Goal: Task Accomplishment & Management: Manage account settings

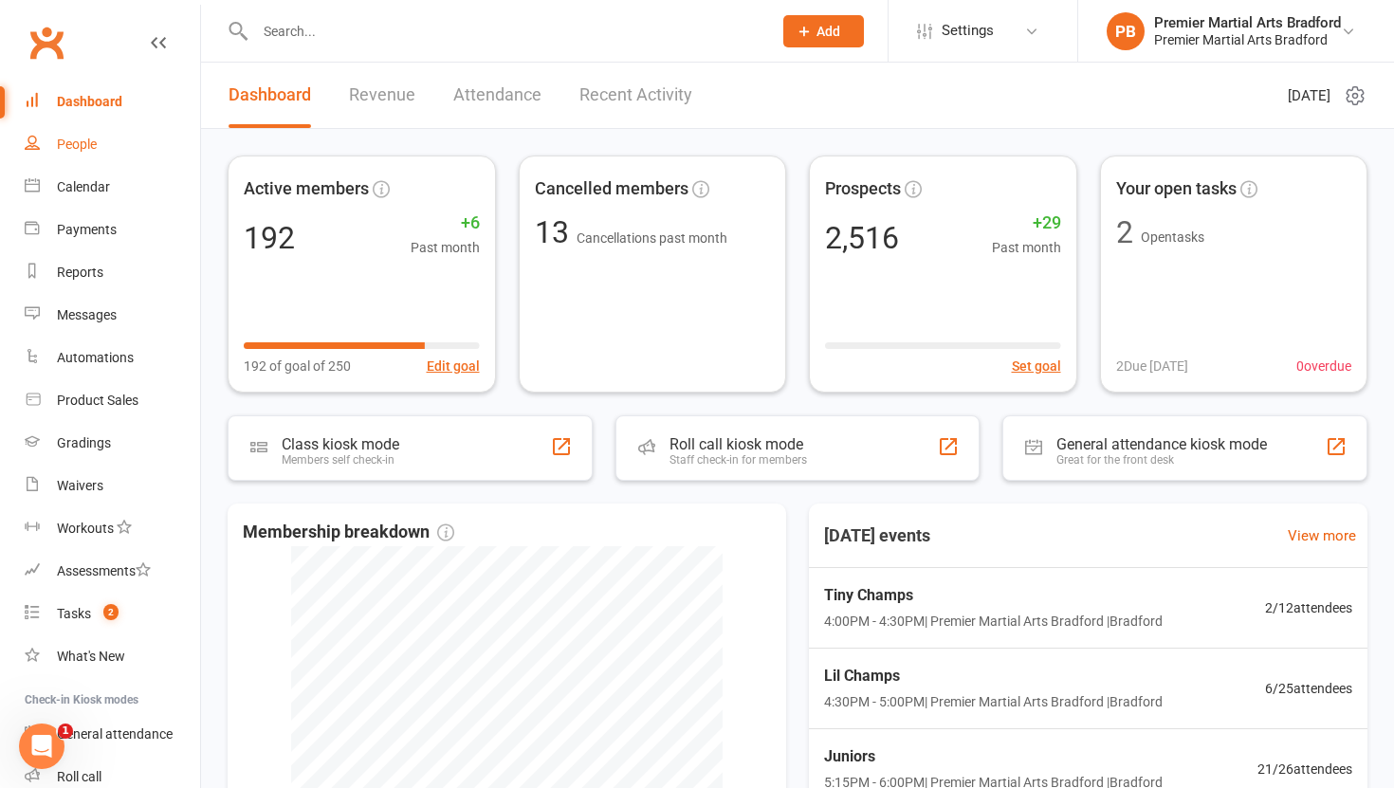
click at [78, 145] on div "People" at bounding box center [77, 144] width 40 height 15
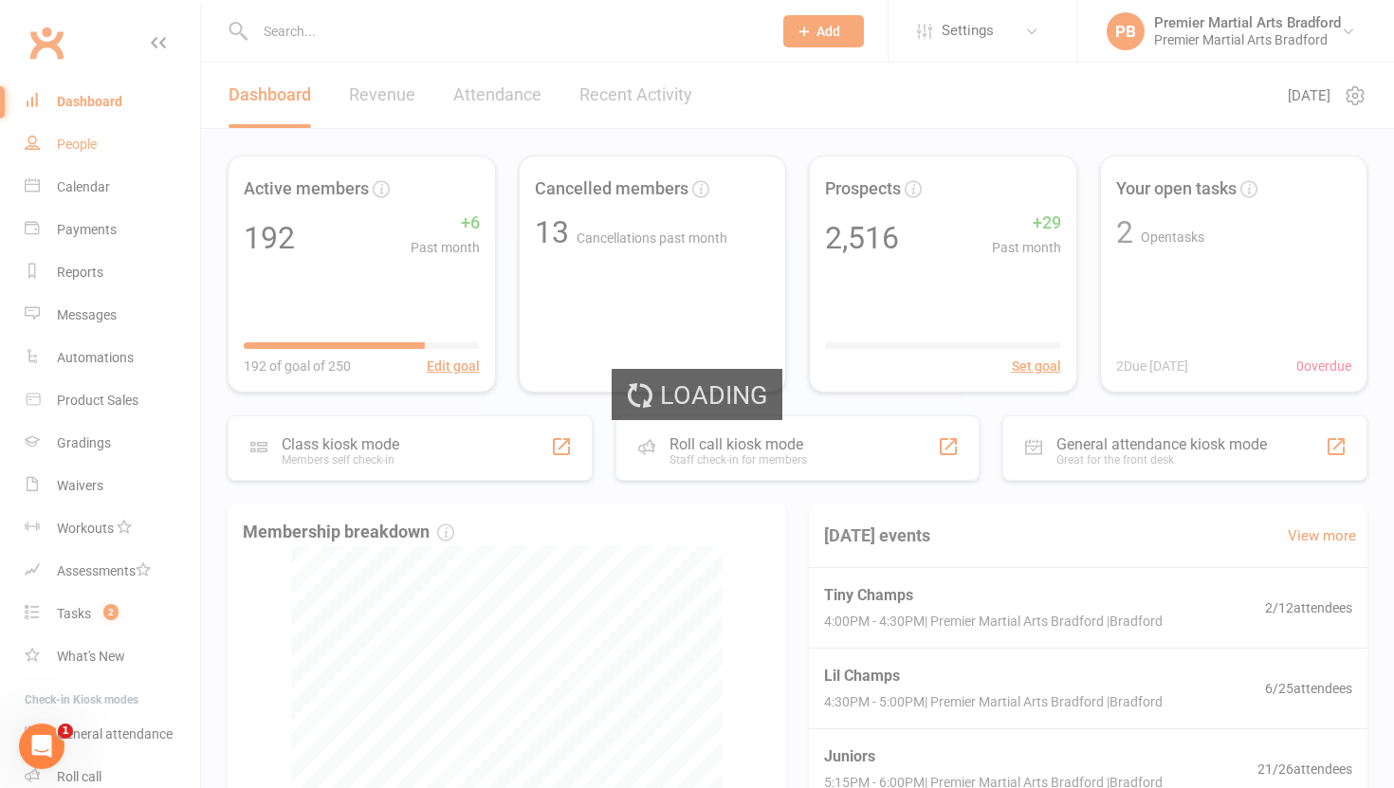
select select "100"
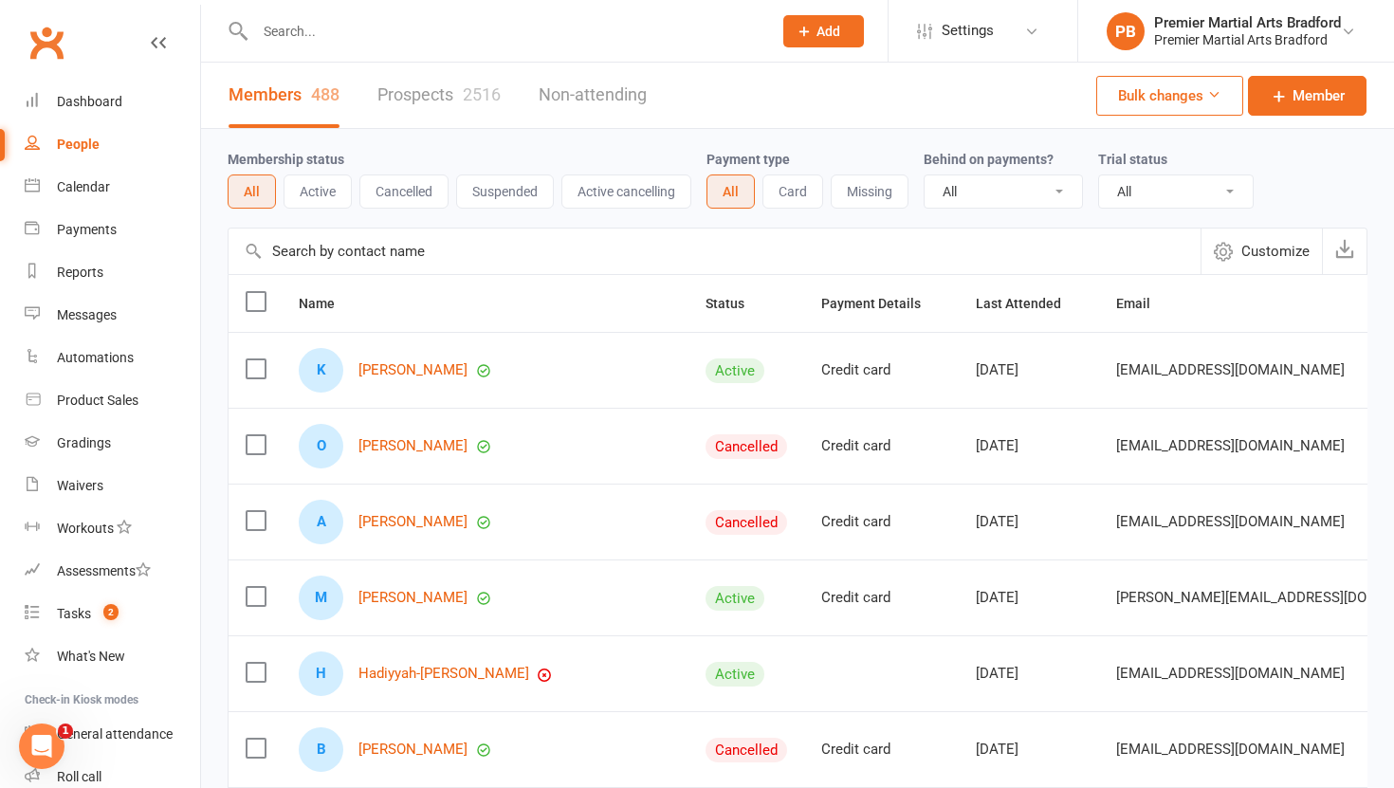
click at [386, 92] on link "Prospects 2516" at bounding box center [438, 95] width 123 height 65
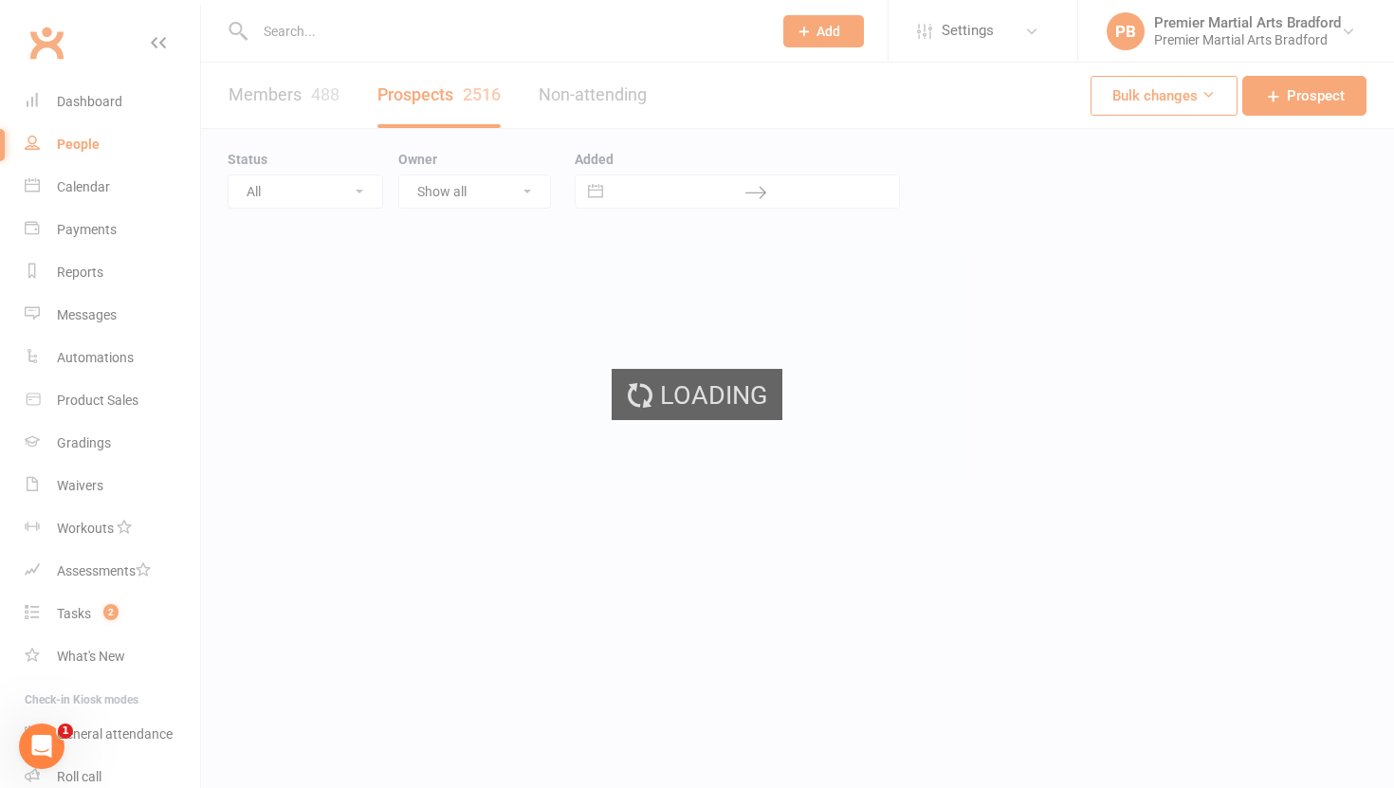
select select "100"
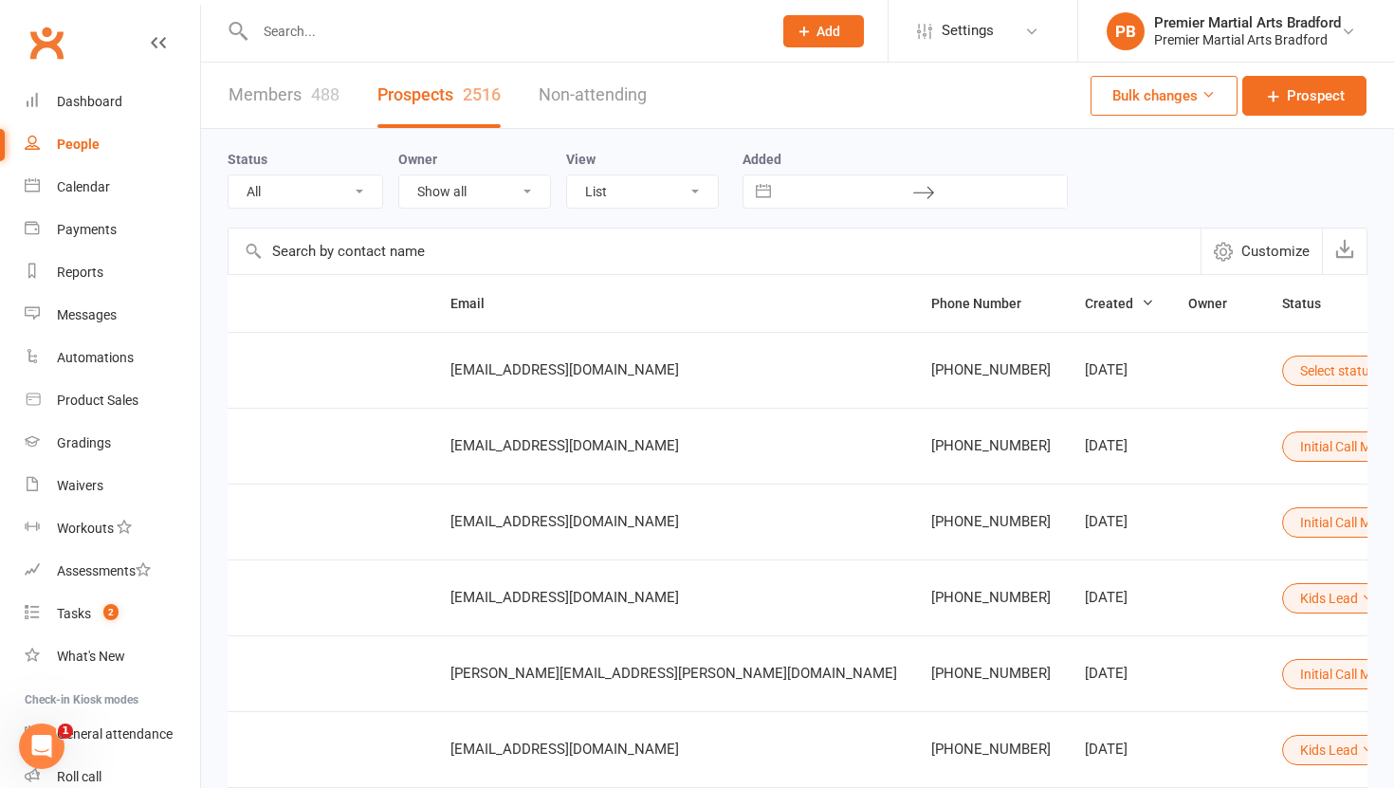
scroll to position [0, 399]
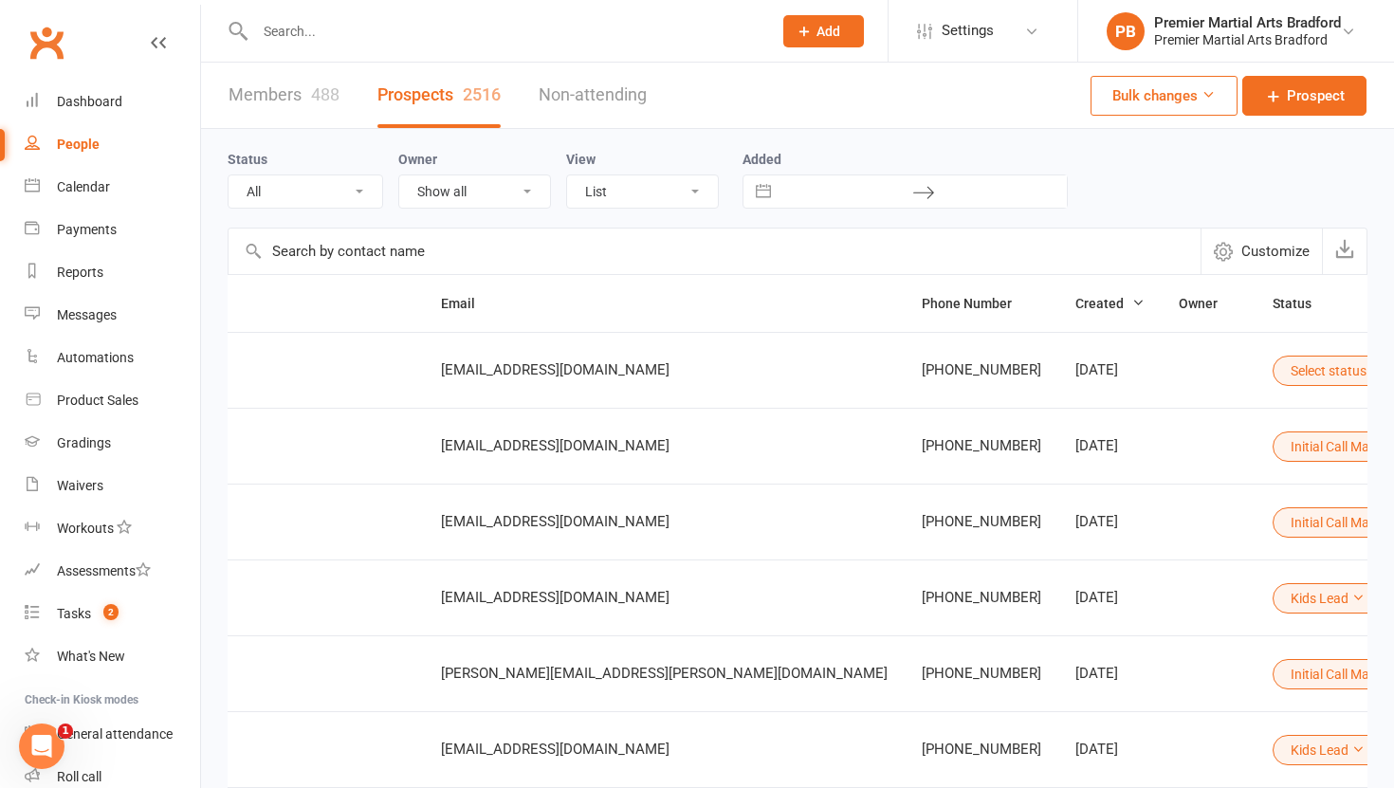
click at [1273, 370] on button "Select status" at bounding box center [1337, 371] width 128 height 30
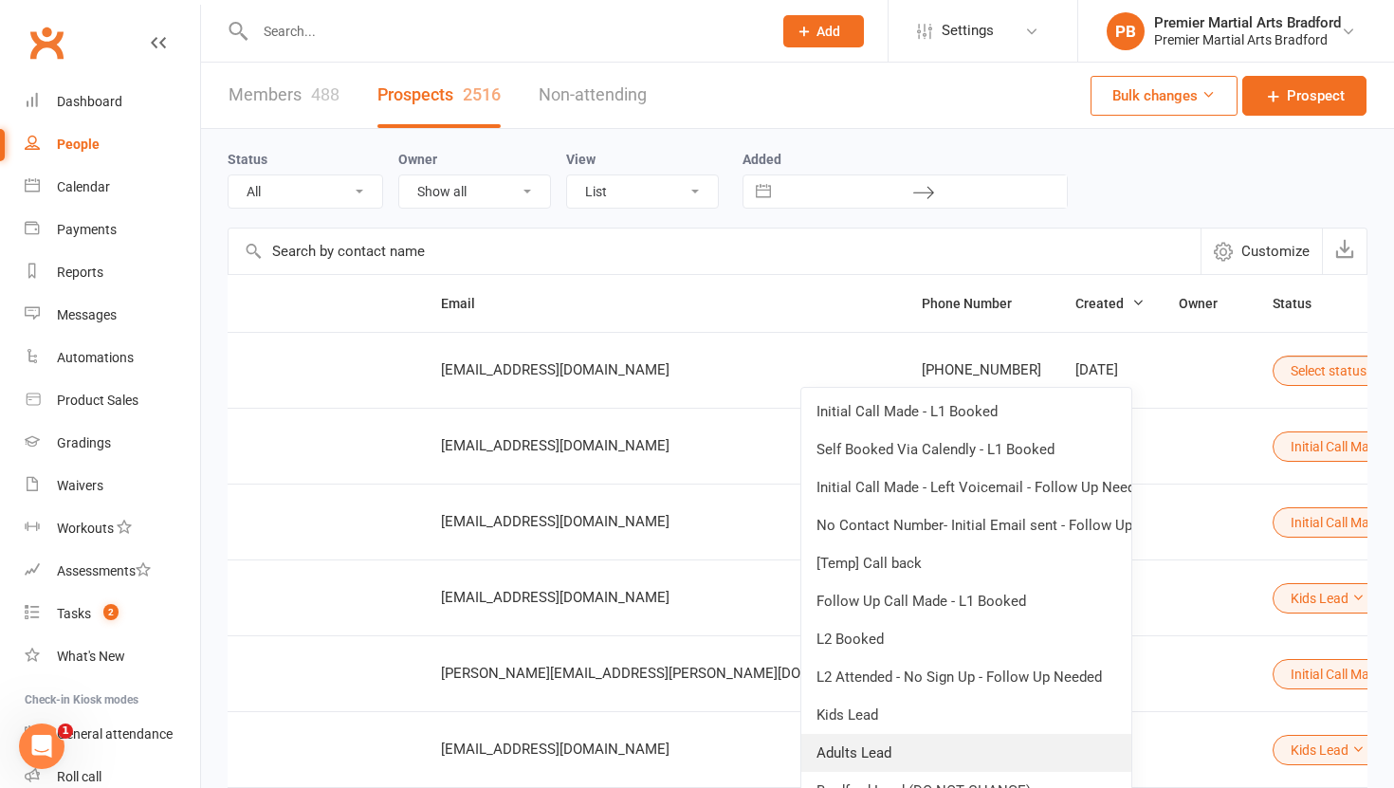
click at [949, 749] on link "Adults Lead" at bounding box center [966, 753] width 330 height 38
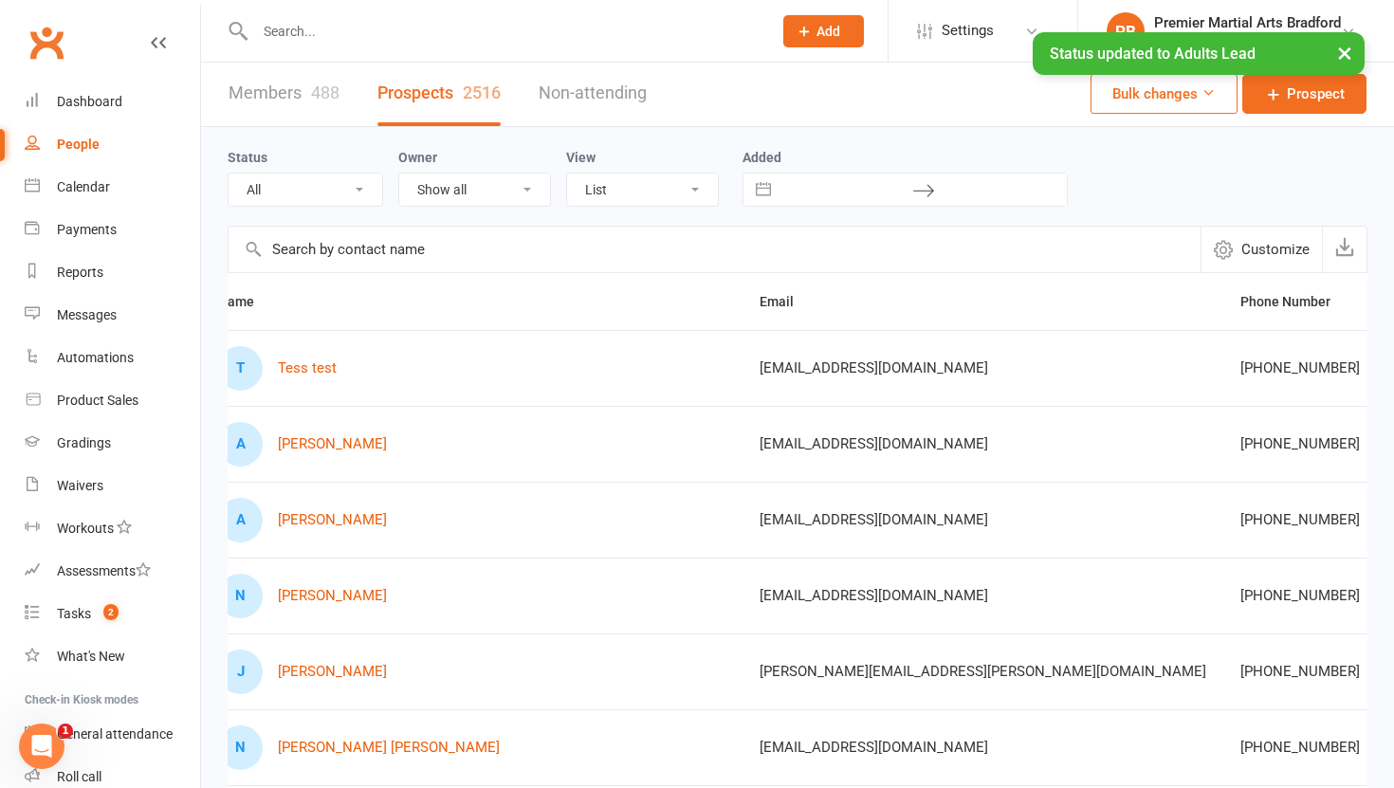
scroll to position [0, 0]
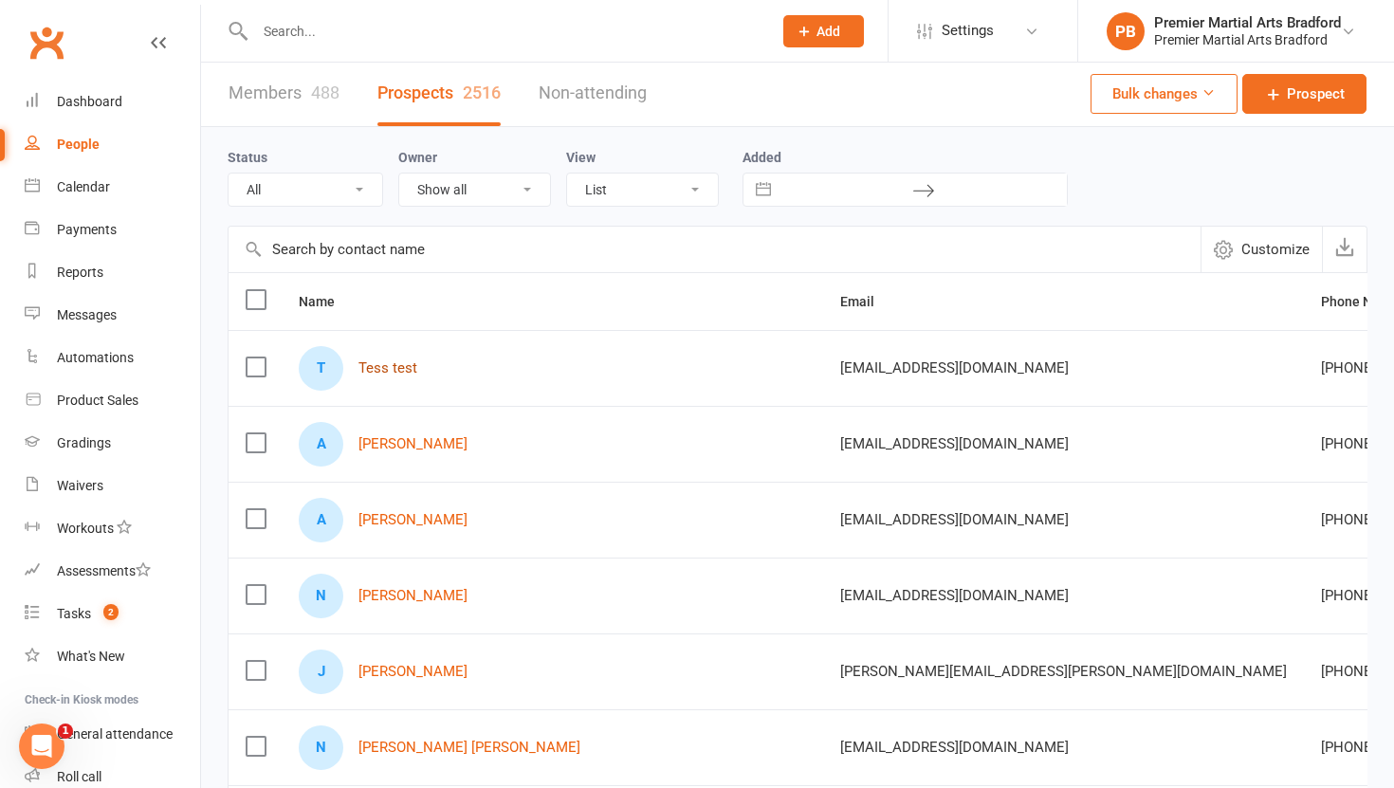
click at [402, 363] on link "Tess test" at bounding box center [387, 368] width 59 height 16
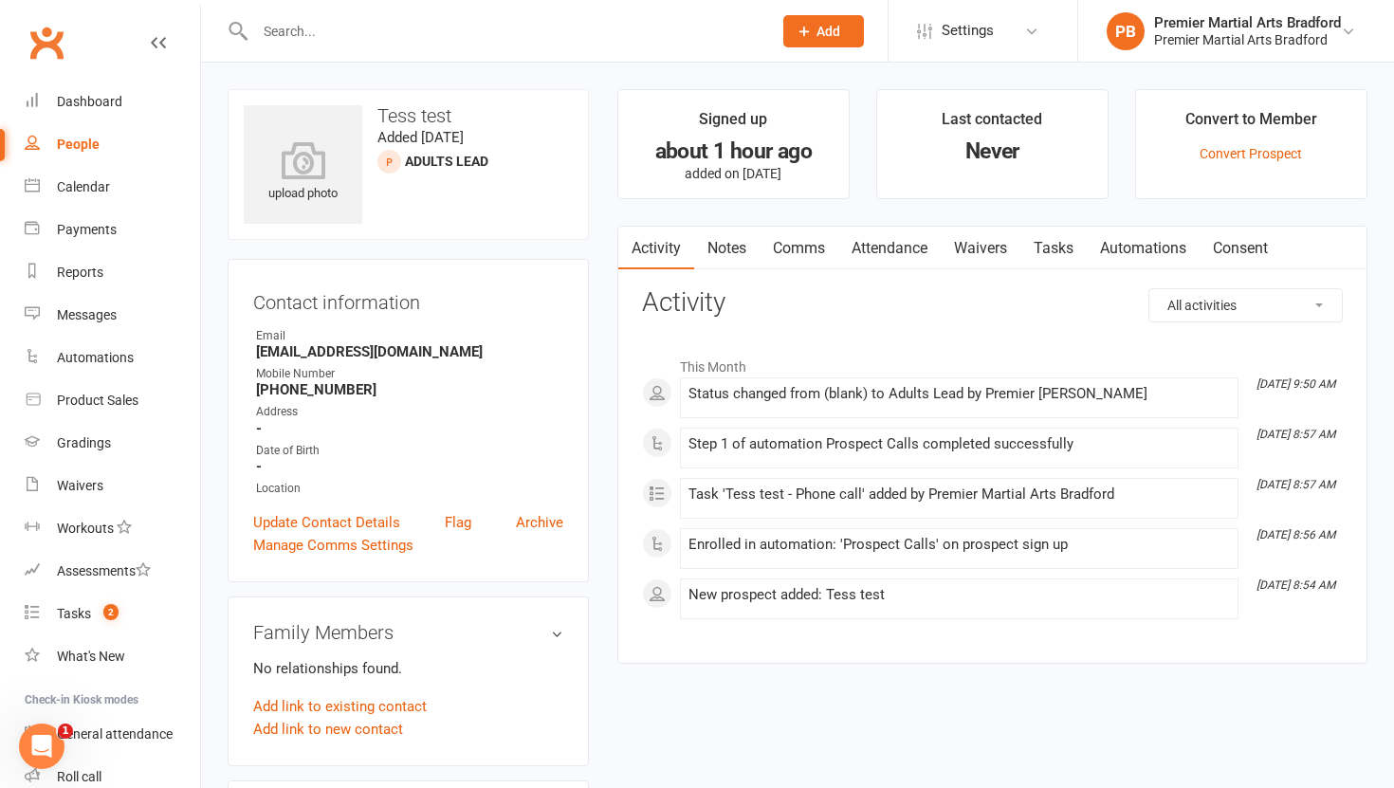
click at [1076, 253] on link "Tasks" at bounding box center [1053, 249] width 66 height 44
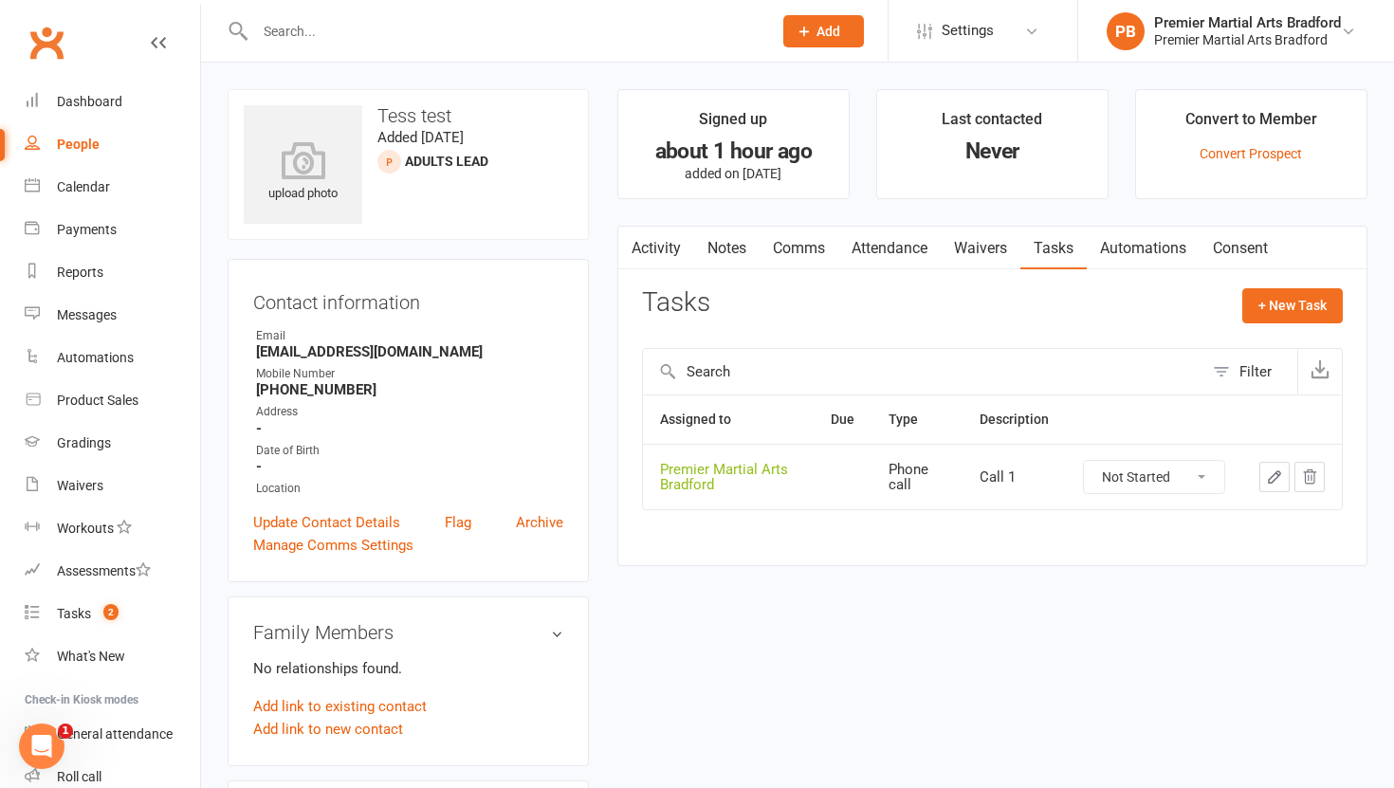
click at [1206, 477] on select "Not Started In Progress Waiting Complete" at bounding box center [1154, 477] width 140 height 32
click at [1084, 461] on select "Not Started In Progress Waiting Complete" at bounding box center [1154, 477] width 140 height 32
select select "unstarted"
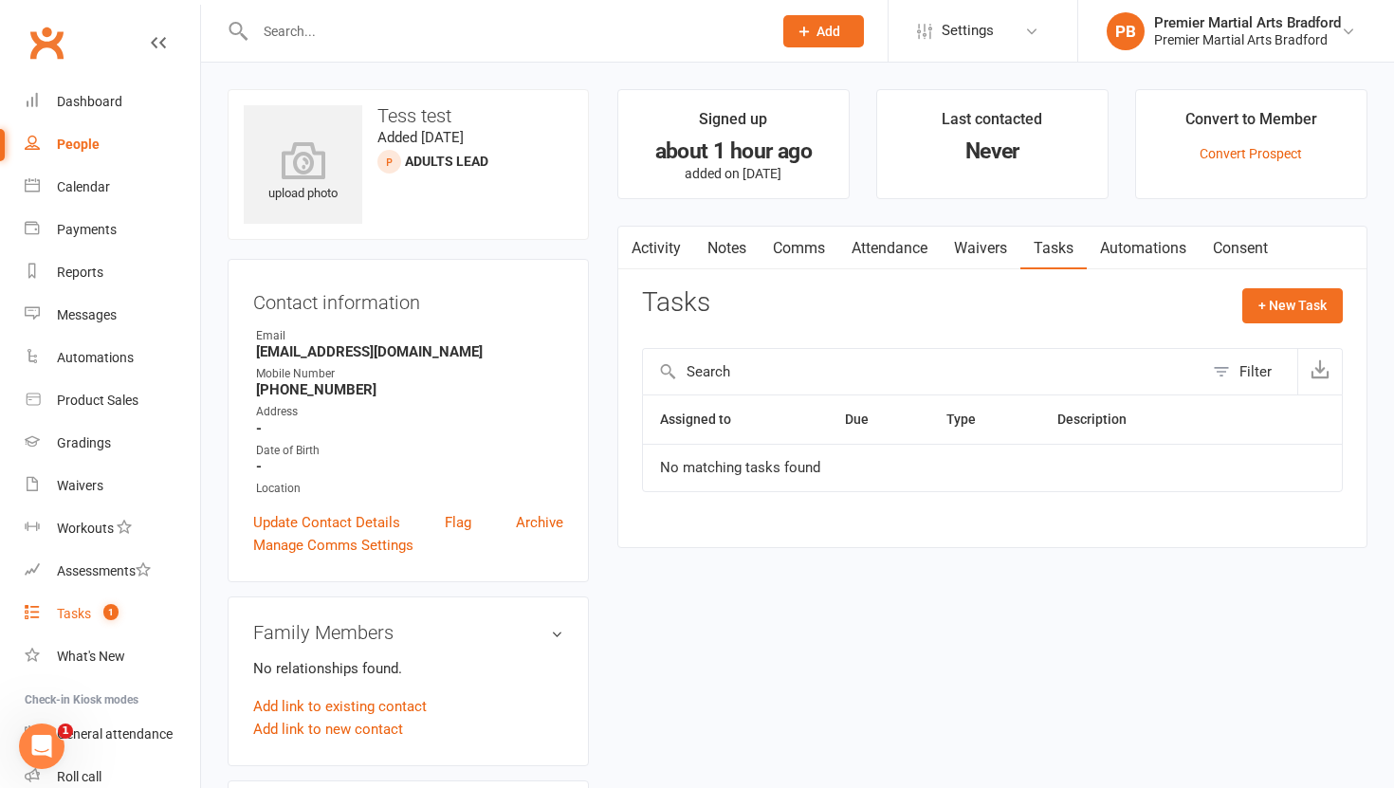
click at [71, 610] on div "Tasks" at bounding box center [74, 613] width 34 height 15
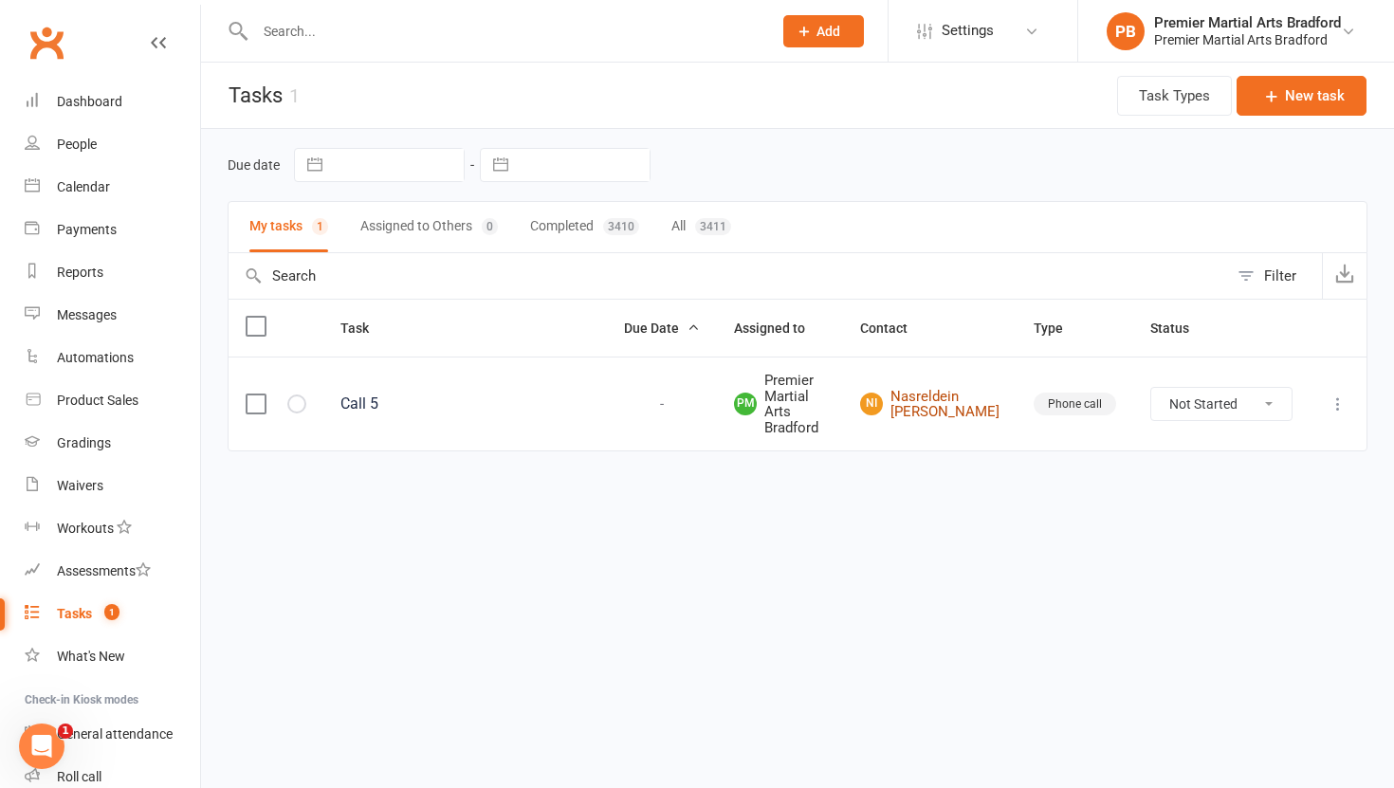
click at [967, 395] on link "NI [PERSON_NAME]" at bounding box center [929, 404] width 139 height 31
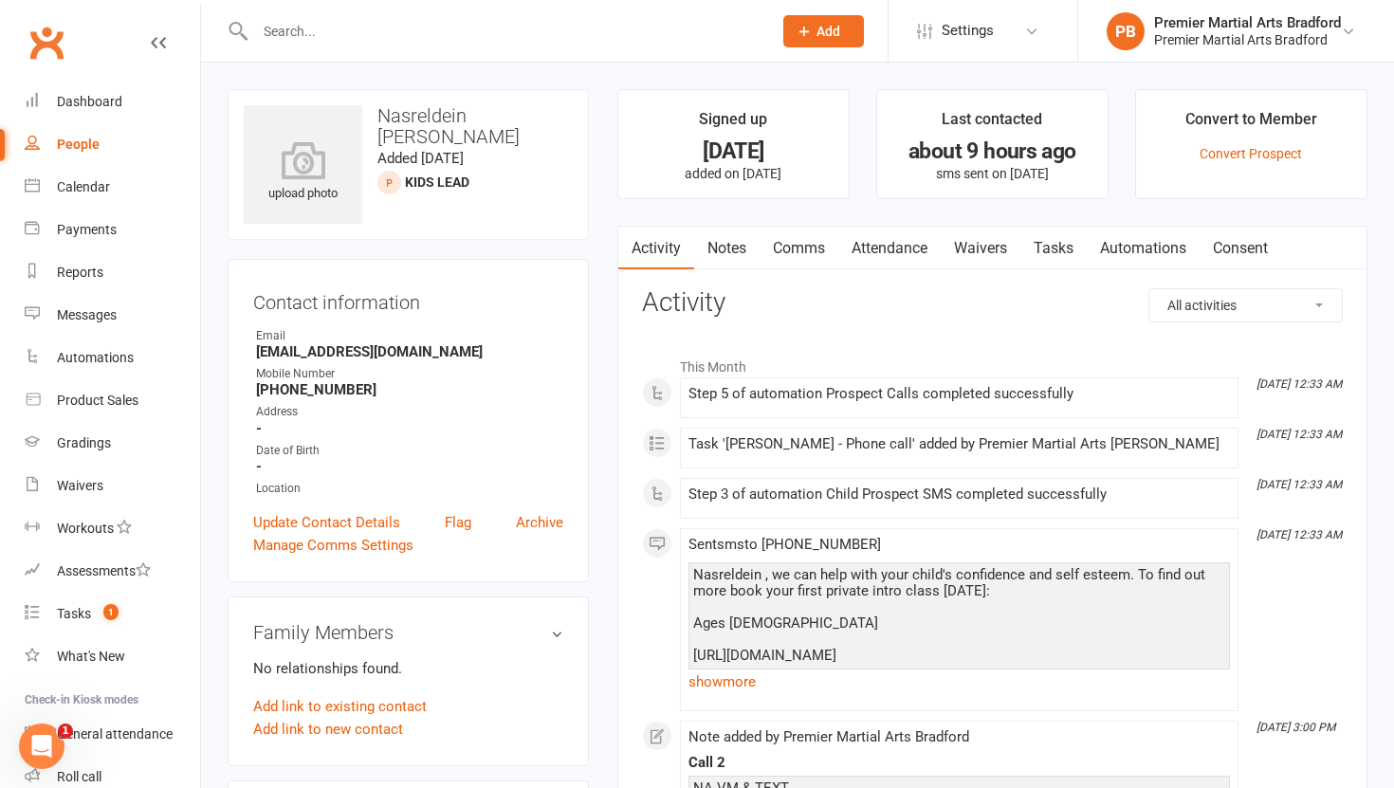
click at [1063, 249] on link "Tasks" at bounding box center [1053, 249] width 66 height 44
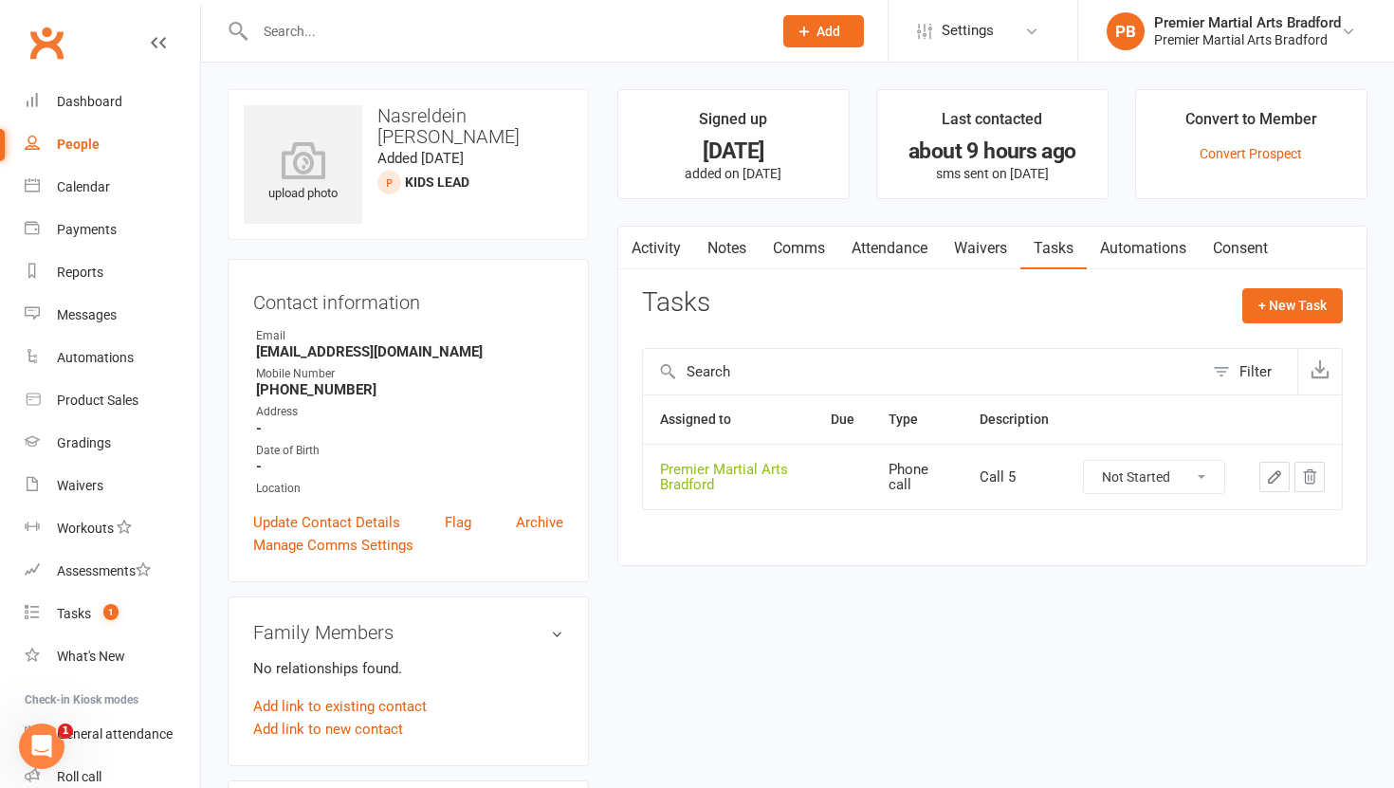
click at [1201, 474] on select "Not Started In Progress Waiting Complete" at bounding box center [1154, 477] width 140 height 32
click at [1084, 461] on select "Not Started In Progress Waiting Complete" at bounding box center [1154, 477] width 140 height 32
select select "unstarted"
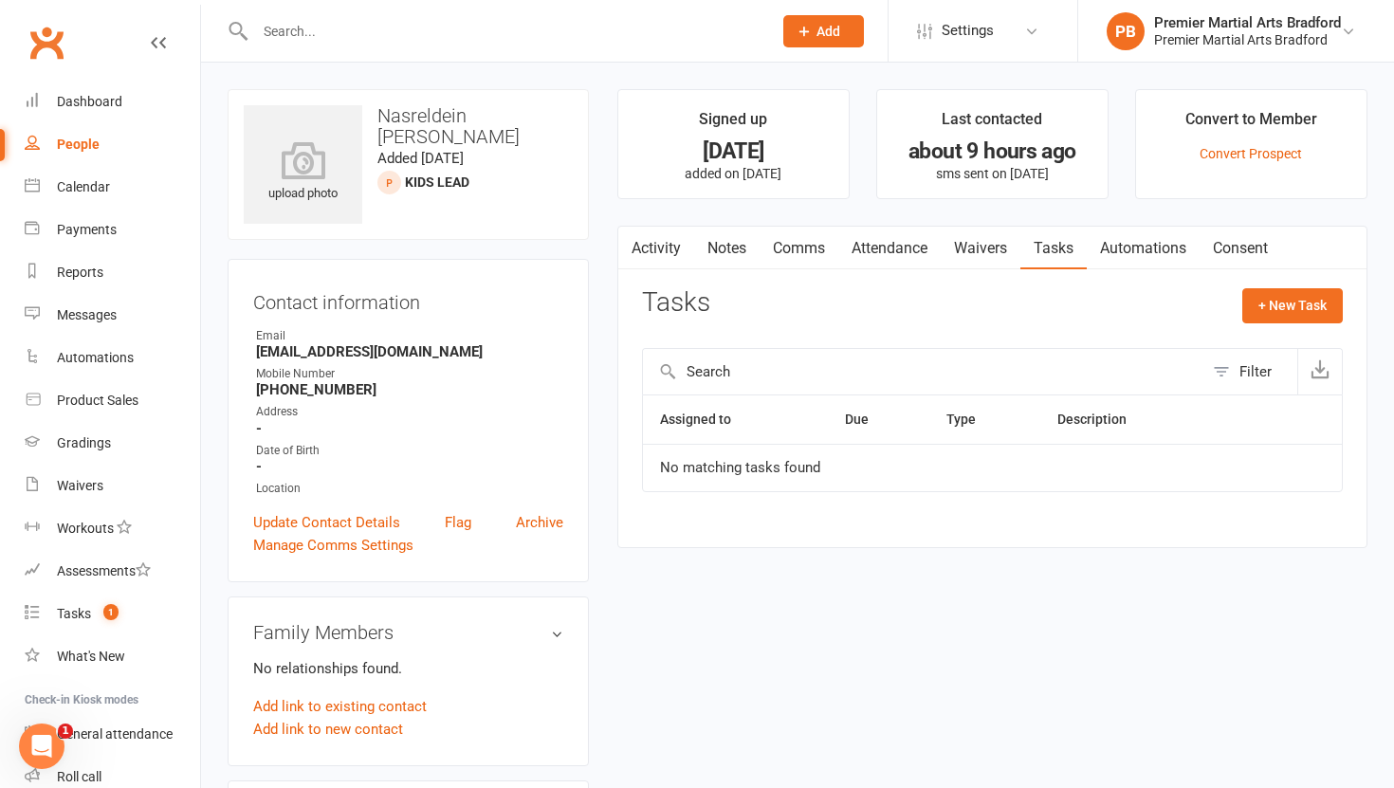
click at [725, 248] on link "Notes" at bounding box center [726, 249] width 65 height 44
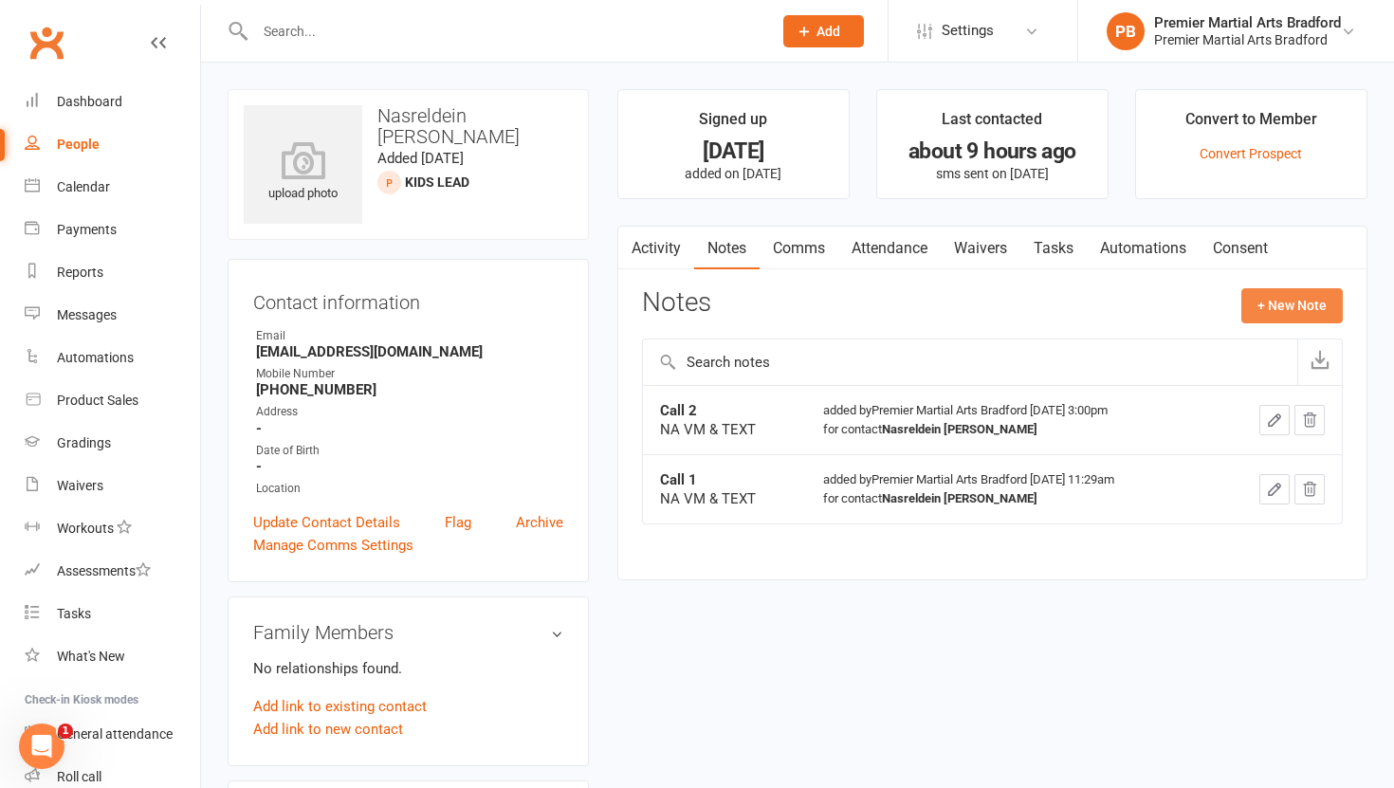
click at [1316, 301] on button "+ New Note" at bounding box center [1291, 305] width 101 height 34
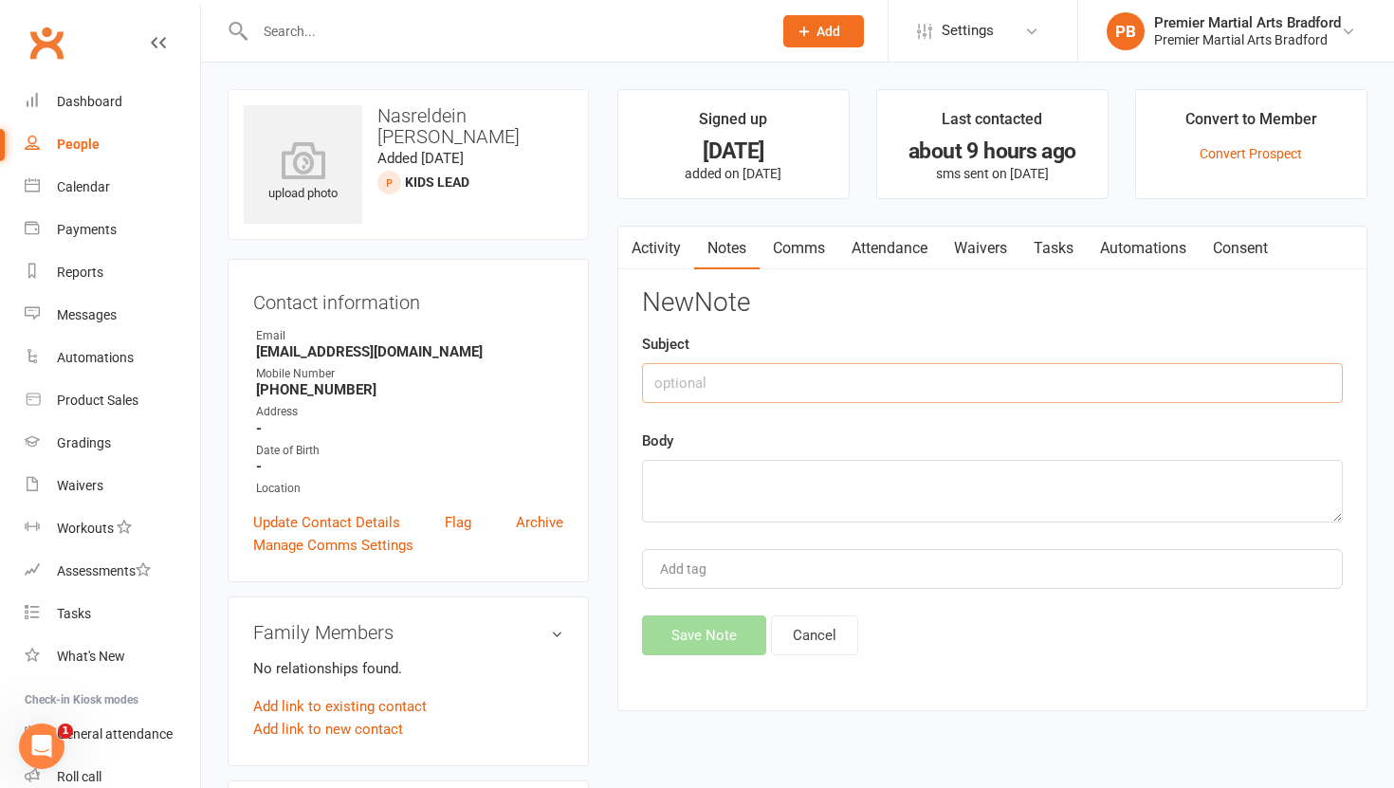
click at [726, 377] on input "text" at bounding box center [992, 383] width 701 height 40
type input "Call 3"
click at [712, 483] on textarea at bounding box center [992, 491] width 701 height 63
type textarea "NA VM & TEXT"
click at [705, 634] on button "Save Note" at bounding box center [704, 635] width 124 height 40
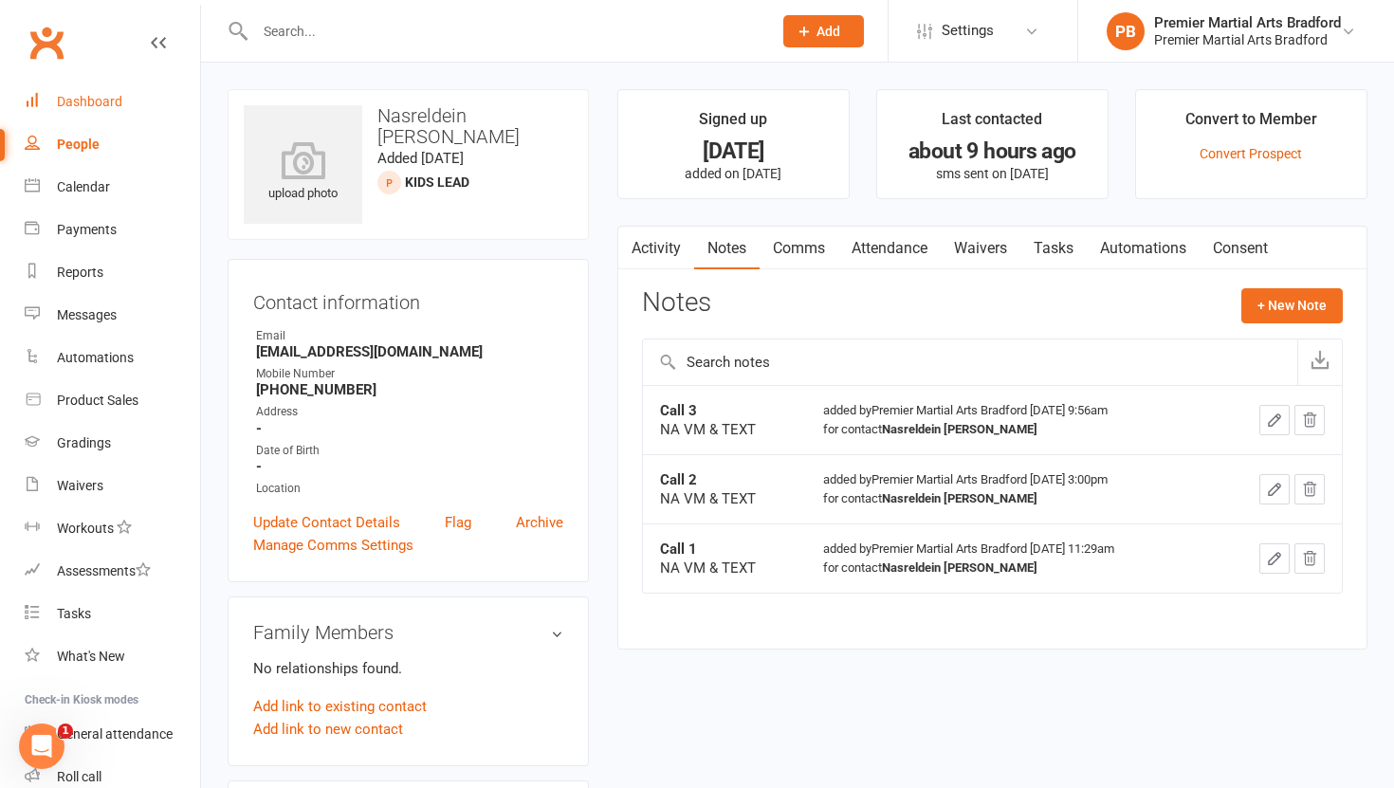
click at [89, 92] on link "Dashboard" at bounding box center [112, 102] width 175 height 43
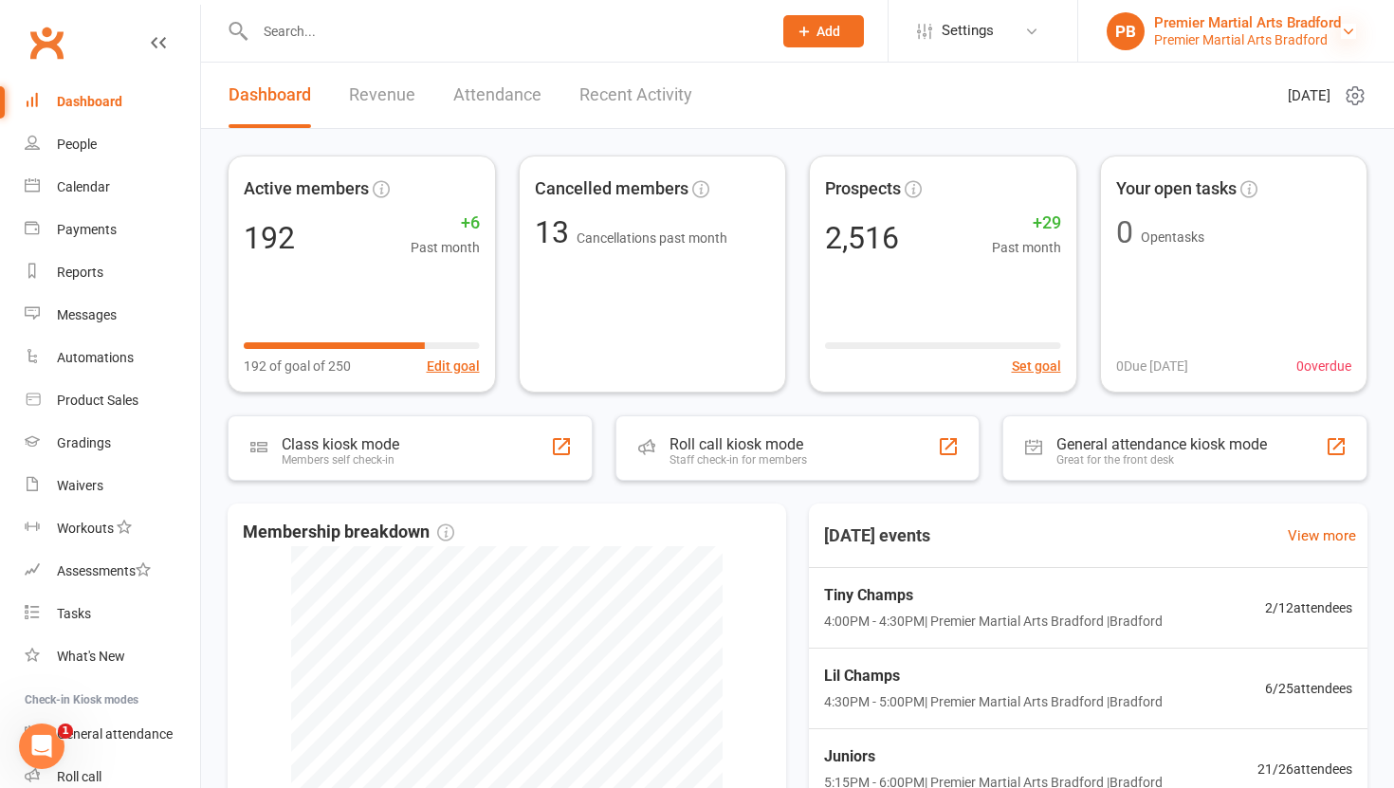
click at [1349, 30] on icon at bounding box center [1348, 31] width 15 height 15
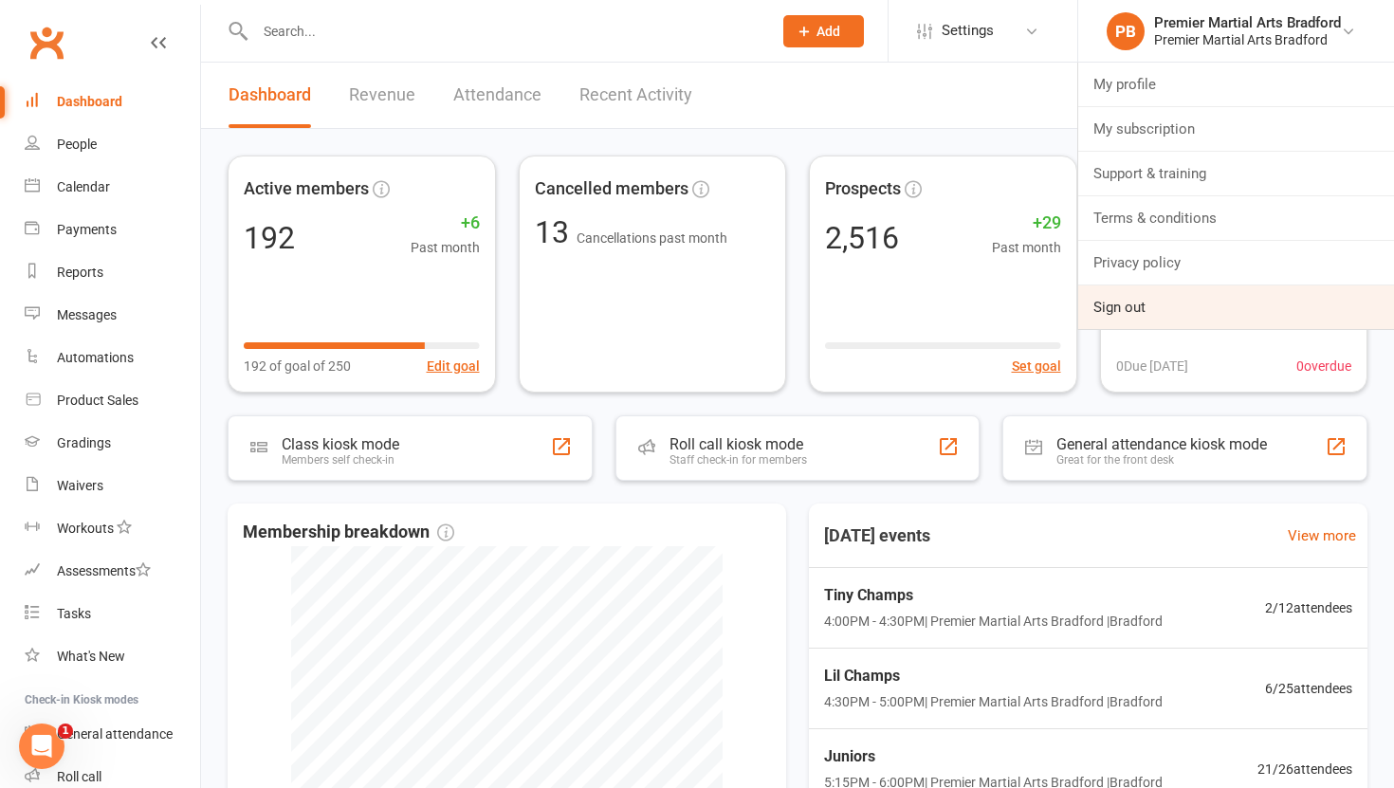
click at [1165, 311] on link "Sign out" at bounding box center [1236, 307] width 316 height 44
